Goal: Check status: Check status

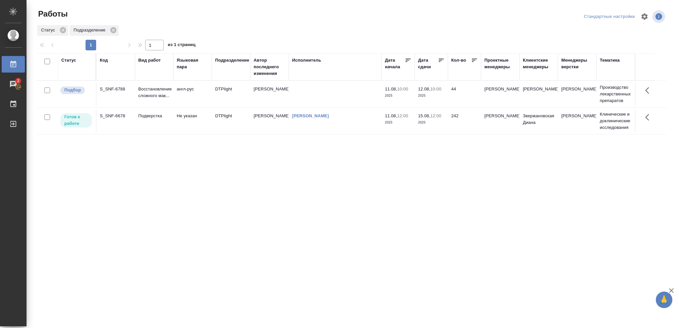
click at [438, 124] on p "2025" at bounding box center [431, 122] width 27 height 7
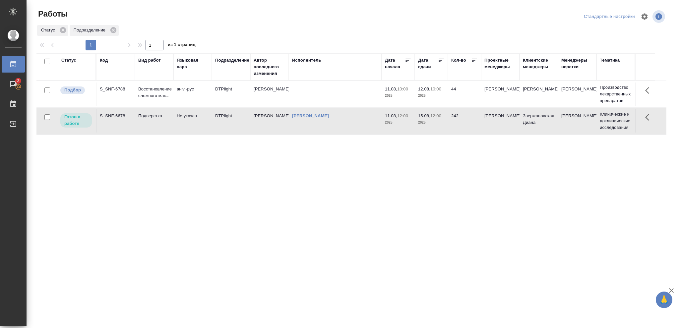
click at [438, 124] on p "2025" at bounding box center [431, 122] width 27 height 7
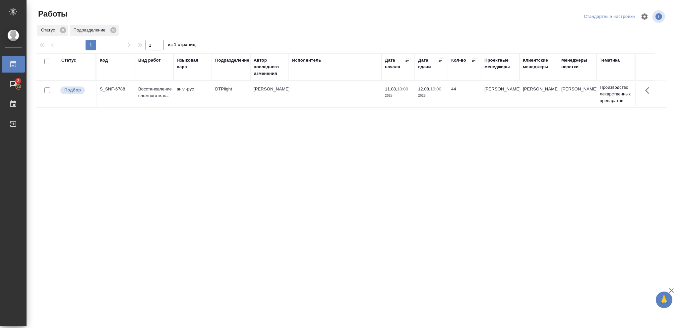
click at [437, 95] on p "2025" at bounding box center [431, 96] width 27 height 7
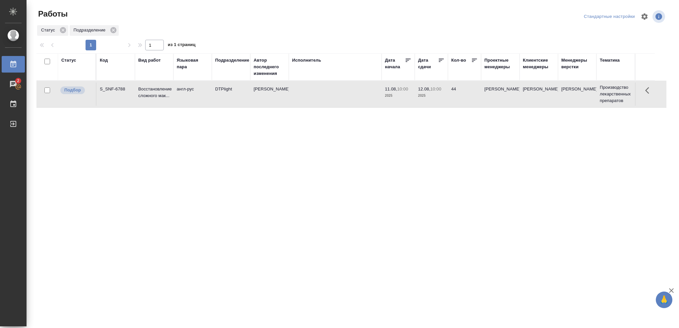
click at [437, 95] on p "2025" at bounding box center [431, 96] width 27 height 7
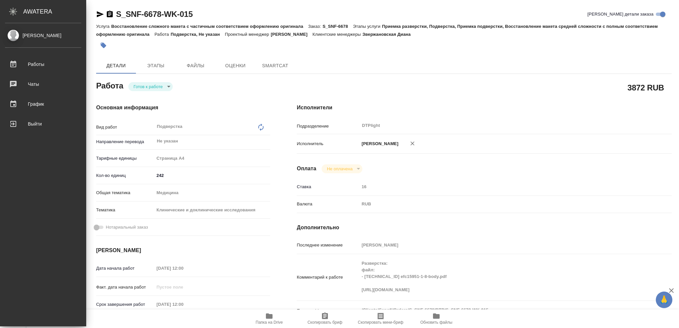
type textarea "x"
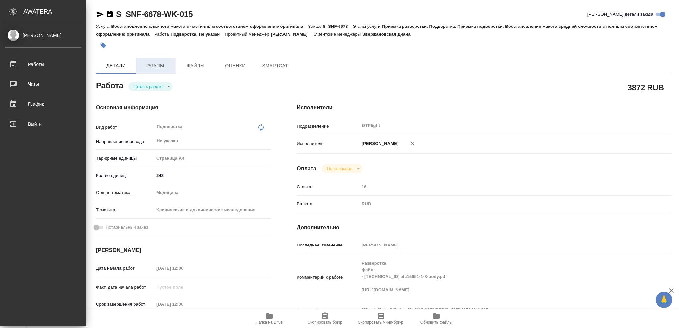
type textarea "x"
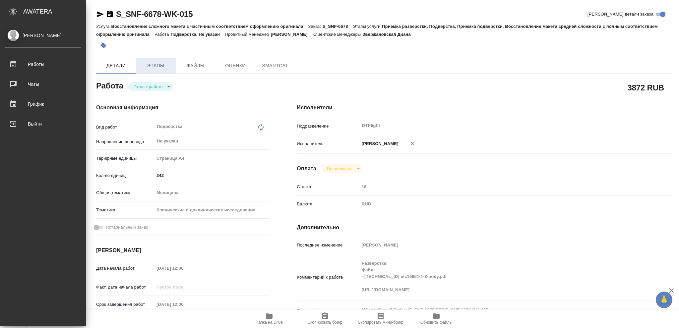
type textarea "x"
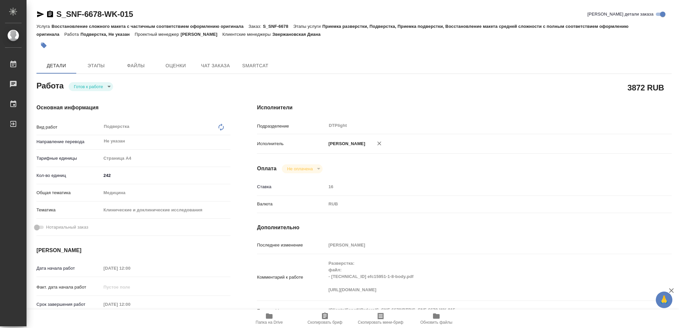
type textarea "x"
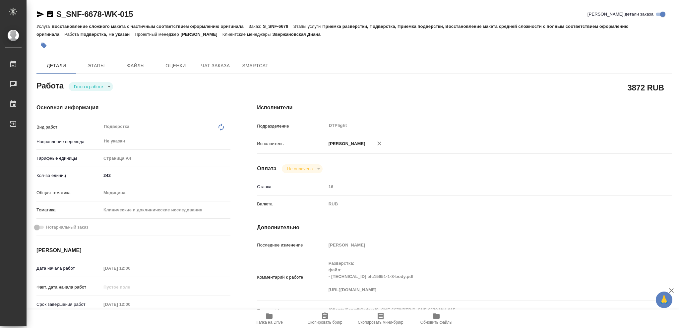
type textarea "x"
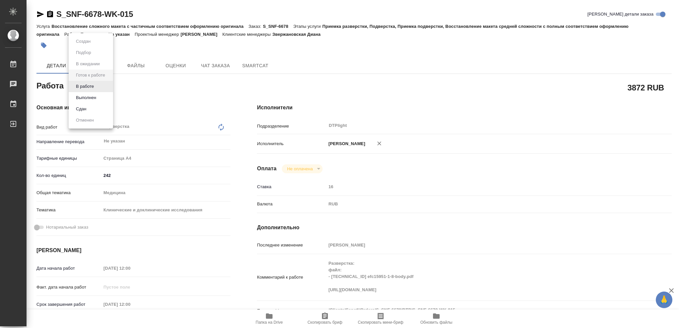
click at [109, 85] on body "🙏 .cls-1 fill:#fff; AWATERA Vasileva Olga Работы Чаты График Выйти S_SNF-6678-W…" at bounding box center [339, 164] width 679 height 328
click at [89, 85] on button "В работе" at bounding box center [85, 86] width 22 height 7
type textarea "x"
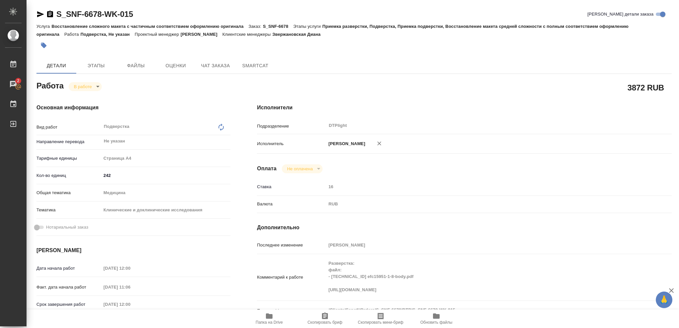
type textarea "x"
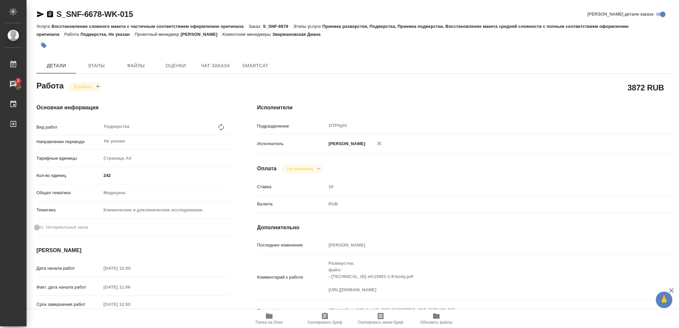
type textarea "x"
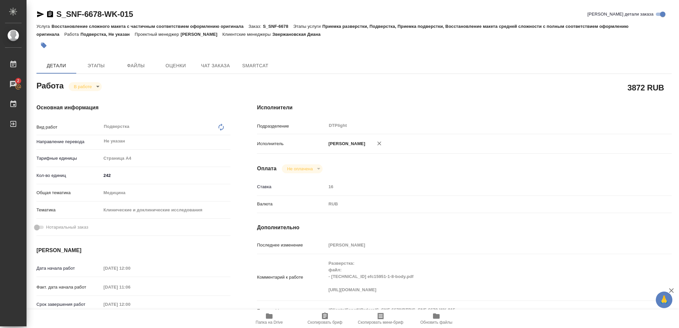
type textarea "x"
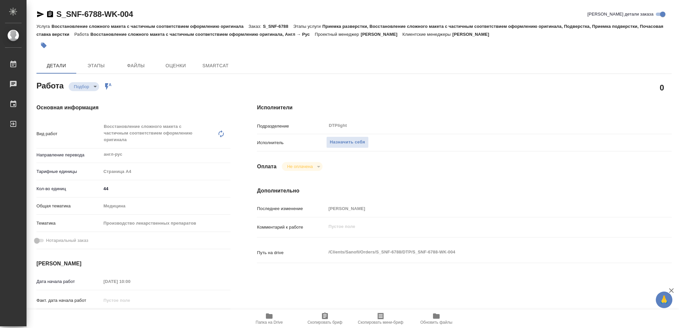
type textarea "x"
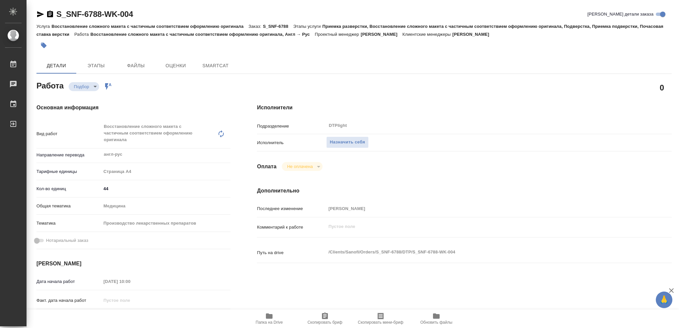
type textarea "x"
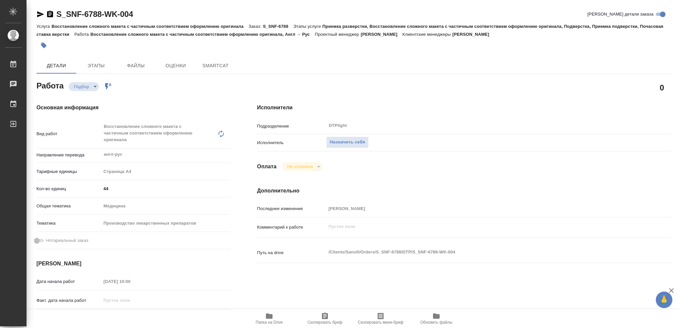
type textarea "x"
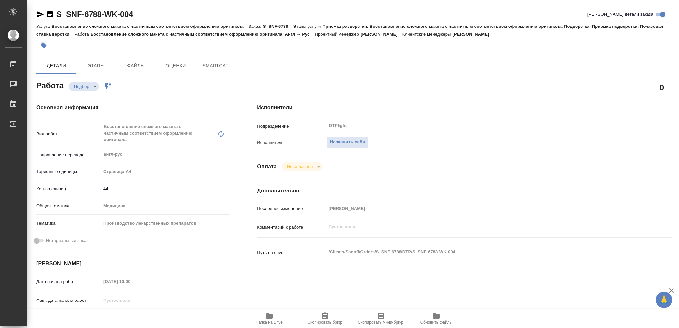
type textarea "x"
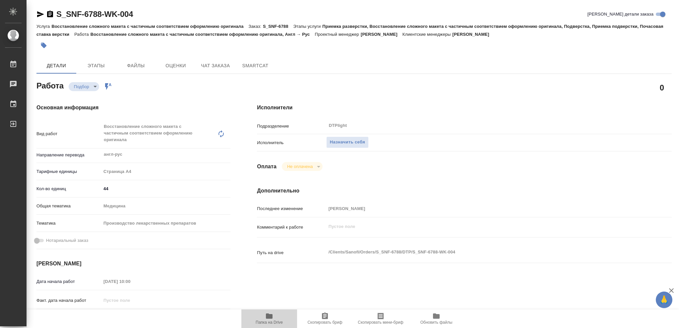
click at [270, 319] on icon "button" at bounding box center [269, 316] width 7 height 5
type textarea "x"
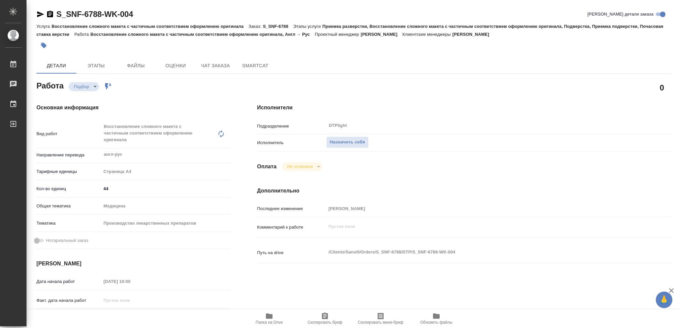
type textarea "x"
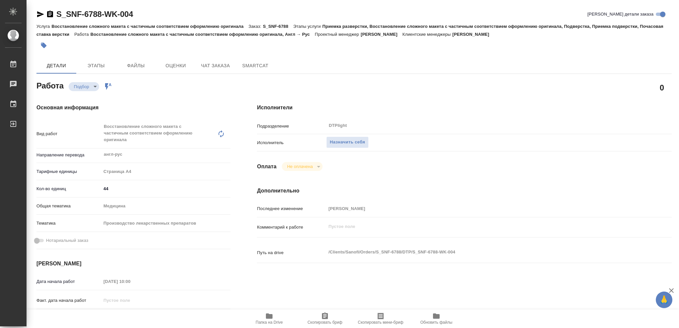
type textarea "x"
